Goal: Complete application form

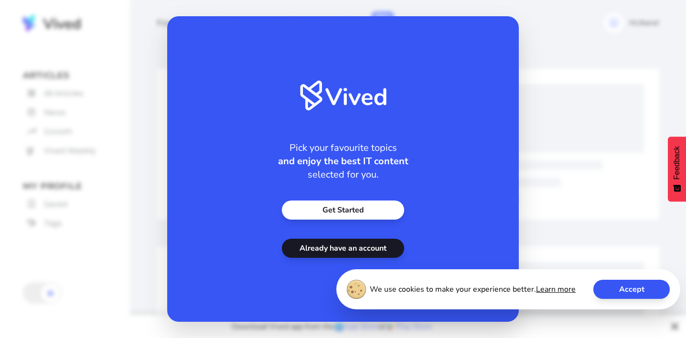
click at [305, 201] on link "Get Started" at bounding box center [343, 210] width 122 height 19
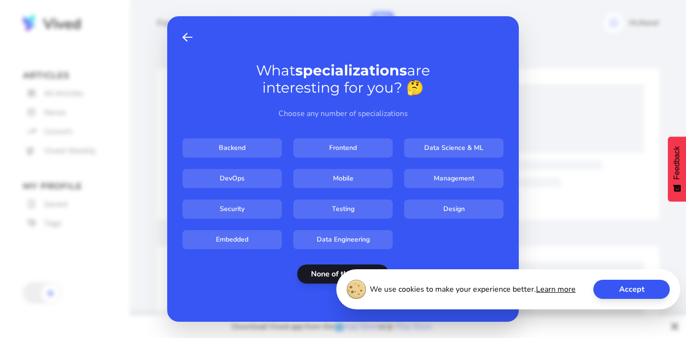
click at [431, 206] on input "Design" at bounding box center [453, 209] width 99 height 19
checkbox input "****"
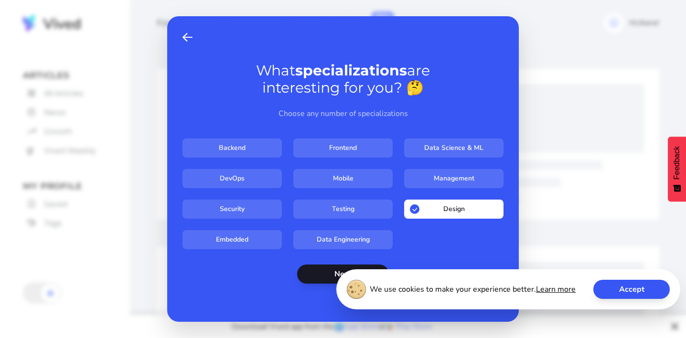
click at [628, 287] on button "Accept" at bounding box center [631, 289] width 76 height 19
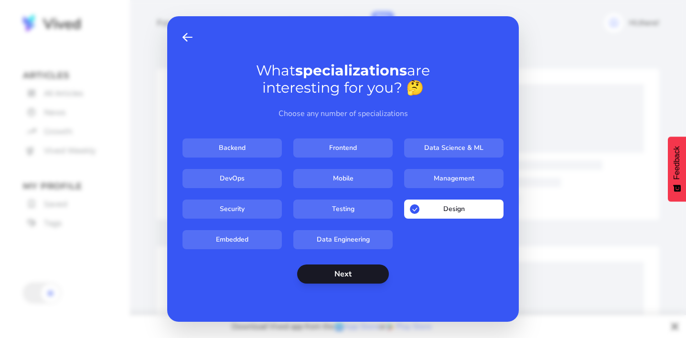
click at [364, 273] on button "Next" at bounding box center [343, 274] width 92 height 19
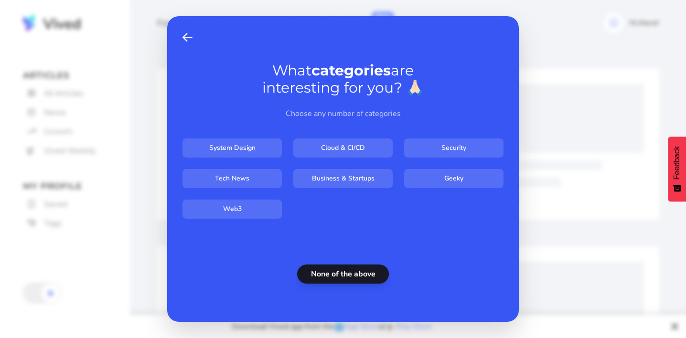
click at [331, 275] on button "None of the above" at bounding box center [343, 274] width 92 height 19
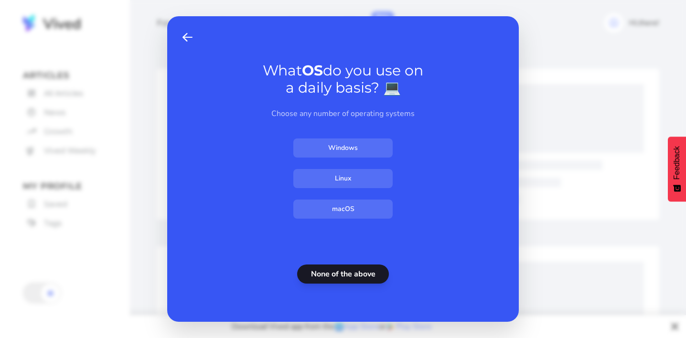
click at [331, 275] on button "None of the above" at bounding box center [343, 274] width 92 height 19
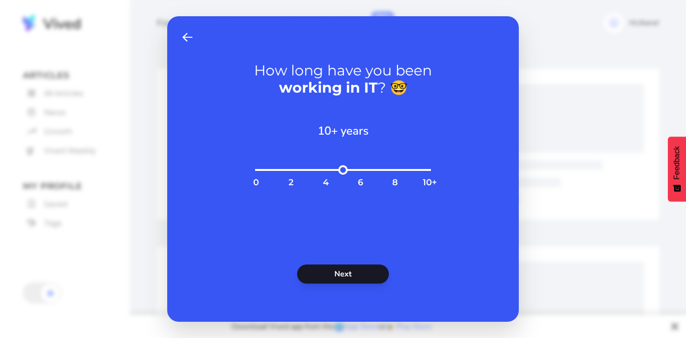
type input "**"
click at [431, 171] on input "range" at bounding box center [342, 175] width 183 height 21
click at [345, 270] on button "Next" at bounding box center [343, 274] width 92 height 19
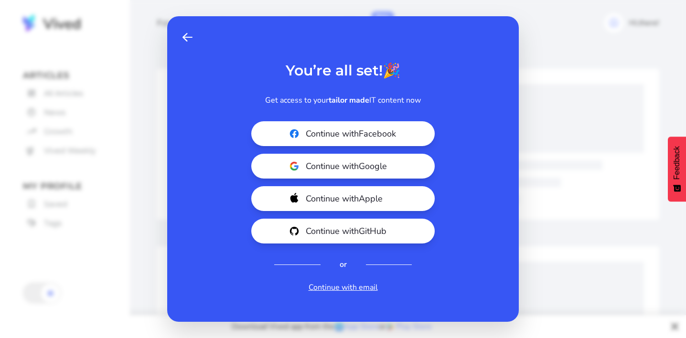
click at [189, 35] on span at bounding box center [187, 37] width 10 height 11
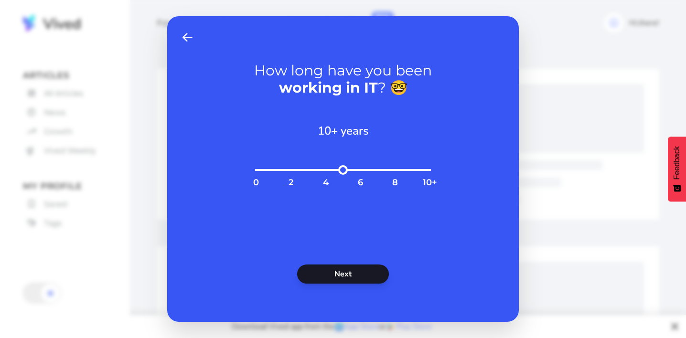
click at [189, 35] on span "Back" at bounding box center [187, 37] width 10 height 11
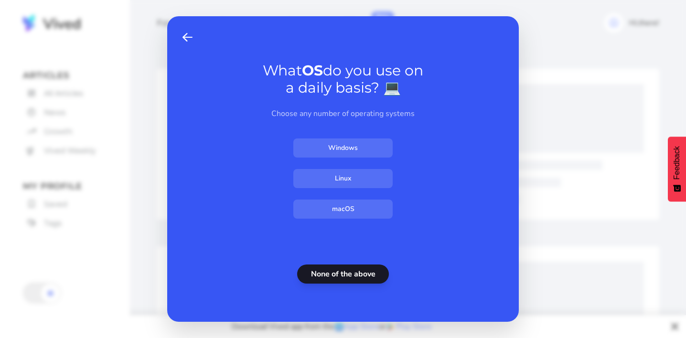
click at [189, 35] on span "Back" at bounding box center [187, 37] width 10 height 11
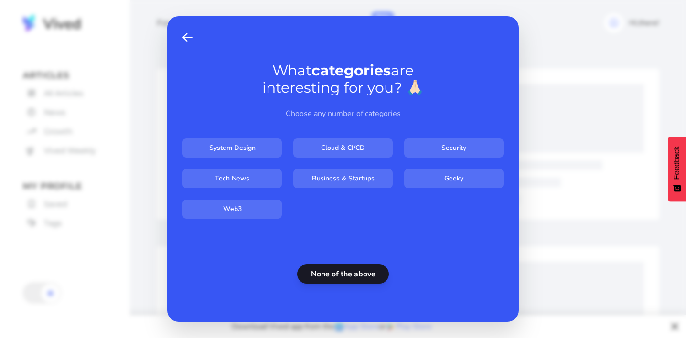
click at [189, 35] on span "Back" at bounding box center [187, 37] width 10 height 11
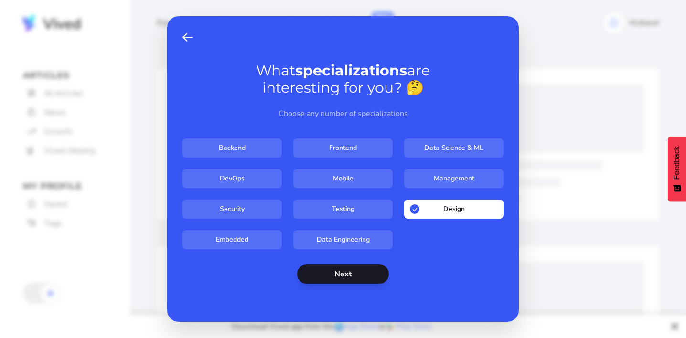
click at [189, 35] on span "Back" at bounding box center [187, 37] width 10 height 11
